Goal: Task Accomplishment & Management: Complete application form

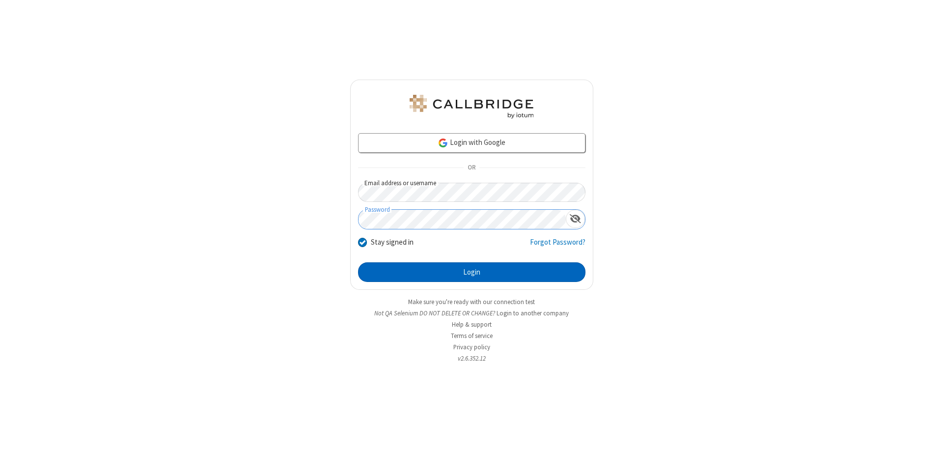
click at [471, 272] on button "Login" at bounding box center [471, 272] width 227 height 20
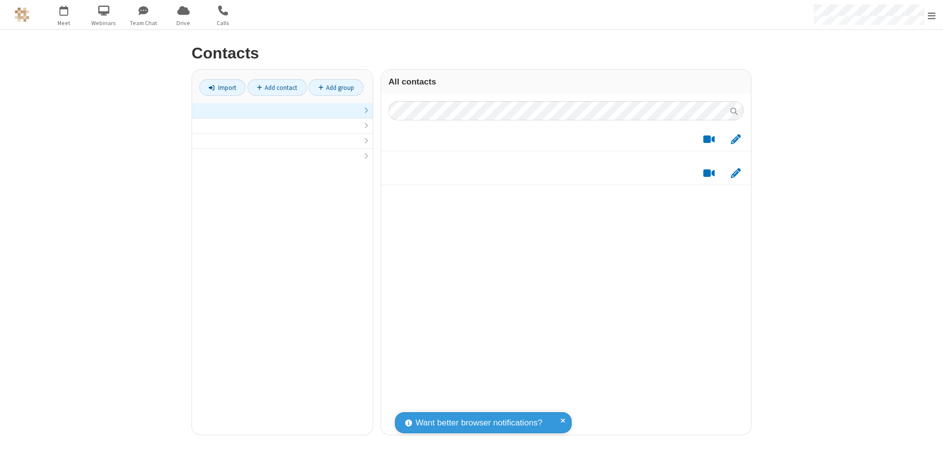
click at [282, 116] on link at bounding box center [282, 110] width 181 height 15
click at [277, 87] on link "Add contact" at bounding box center [276, 87] width 59 height 17
